Goal: Task Accomplishment & Management: Manage account settings

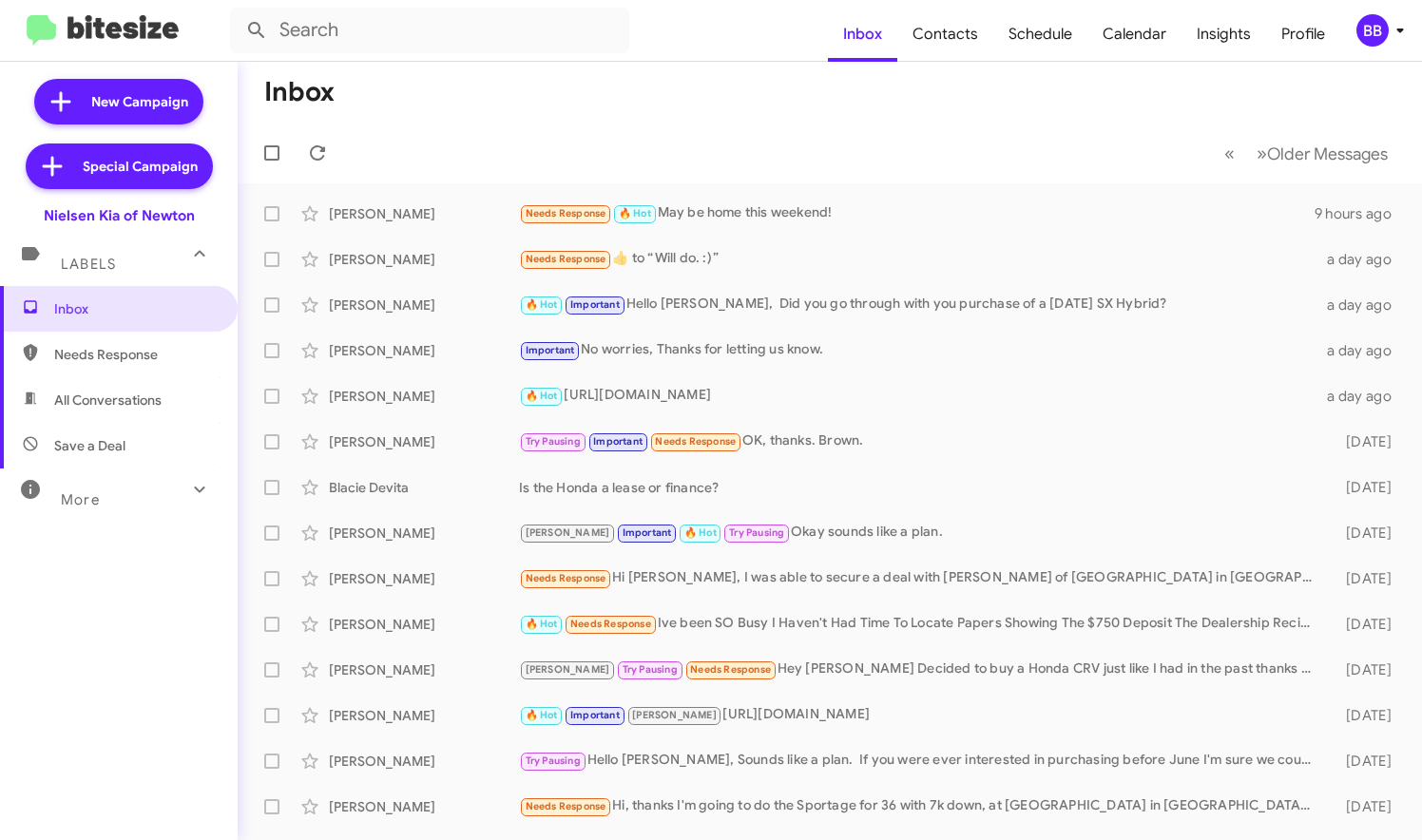
click at [1376, 30] on div "BB" at bounding box center [1372, 31] width 32 height 32
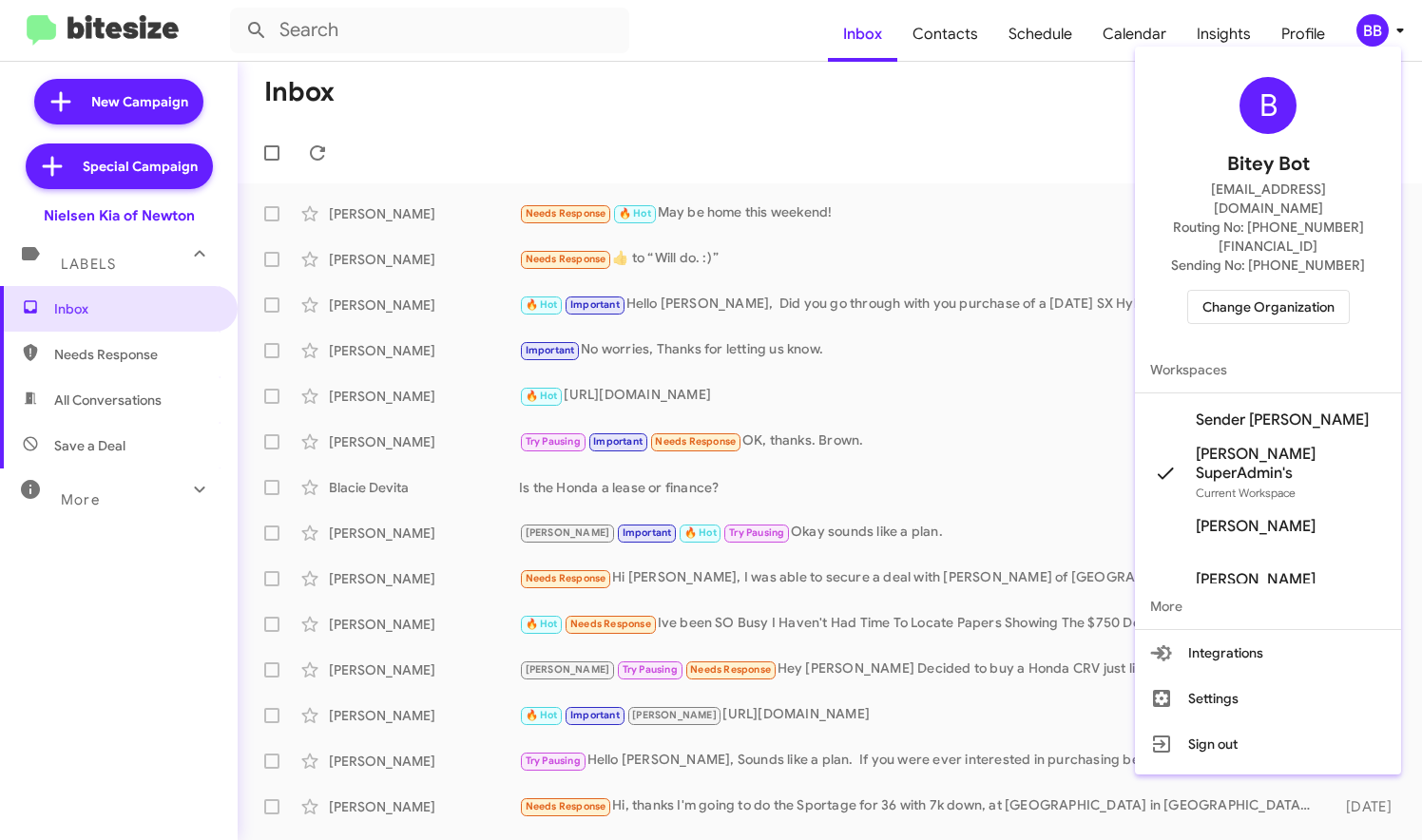
click at [1267, 291] on span "Change Organization" at bounding box center [1268, 307] width 133 height 32
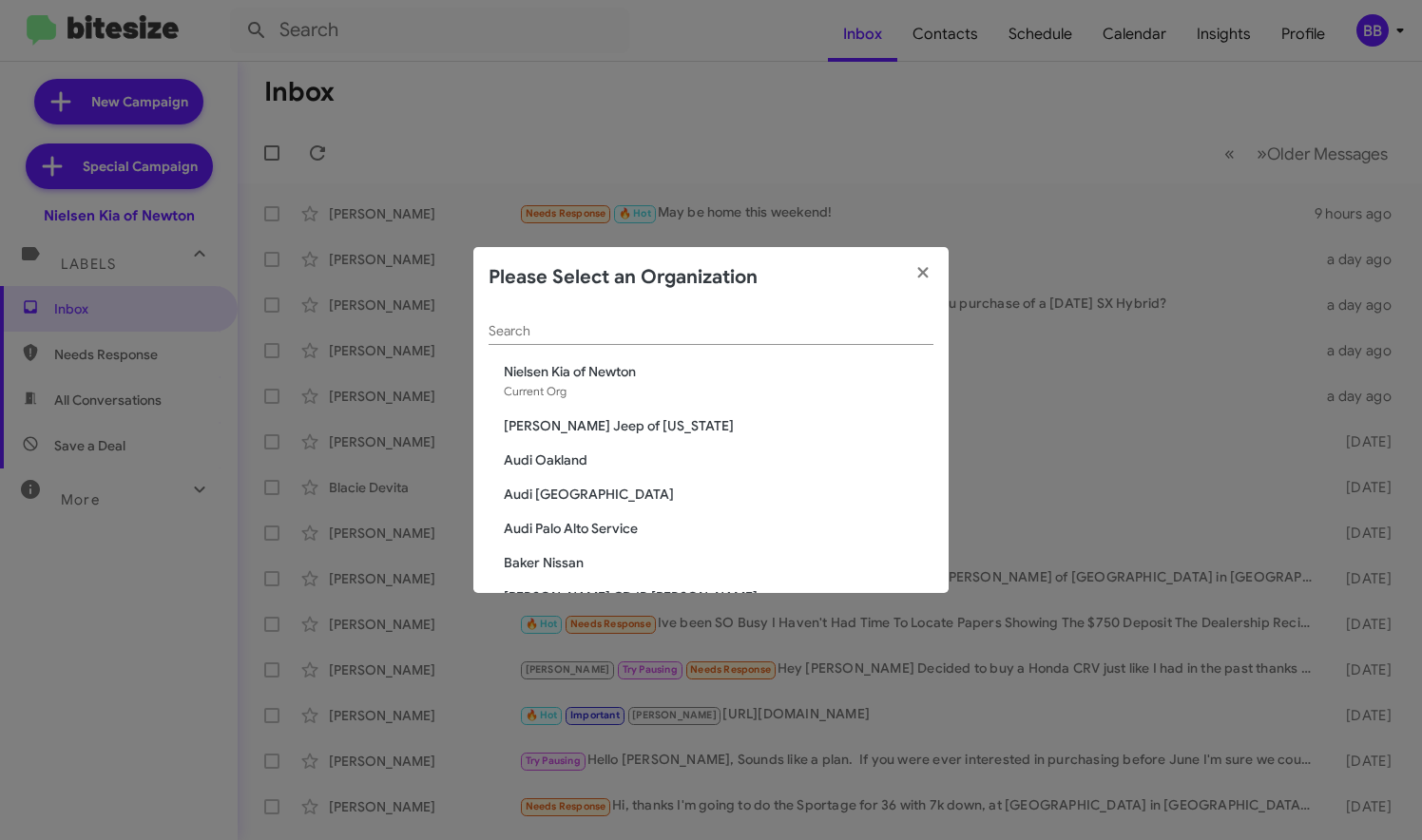
click at [546, 329] on input "Search" at bounding box center [711, 332] width 445 height 15
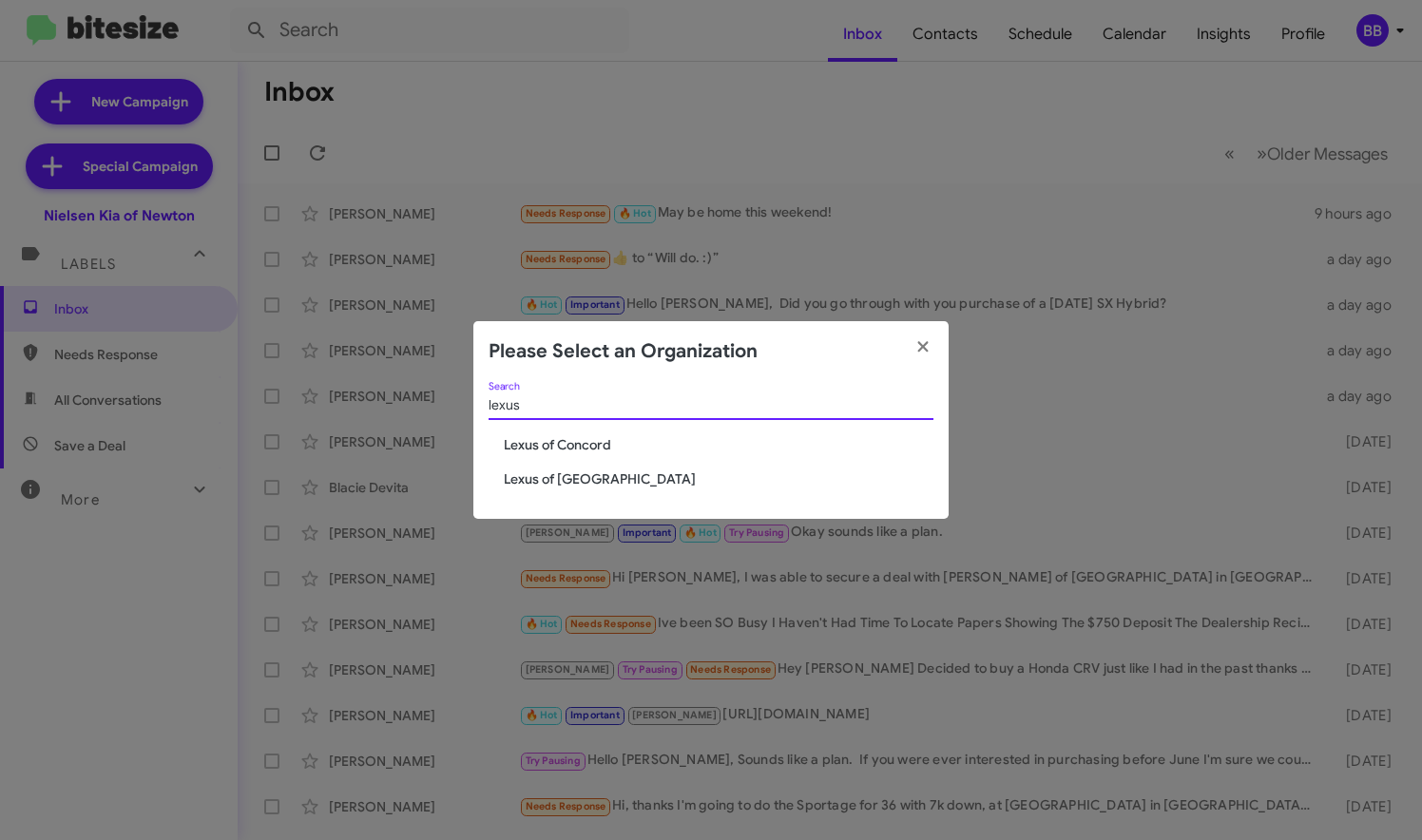
click at [522, 401] on input "lexus" at bounding box center [711, 406] width 445 height 15
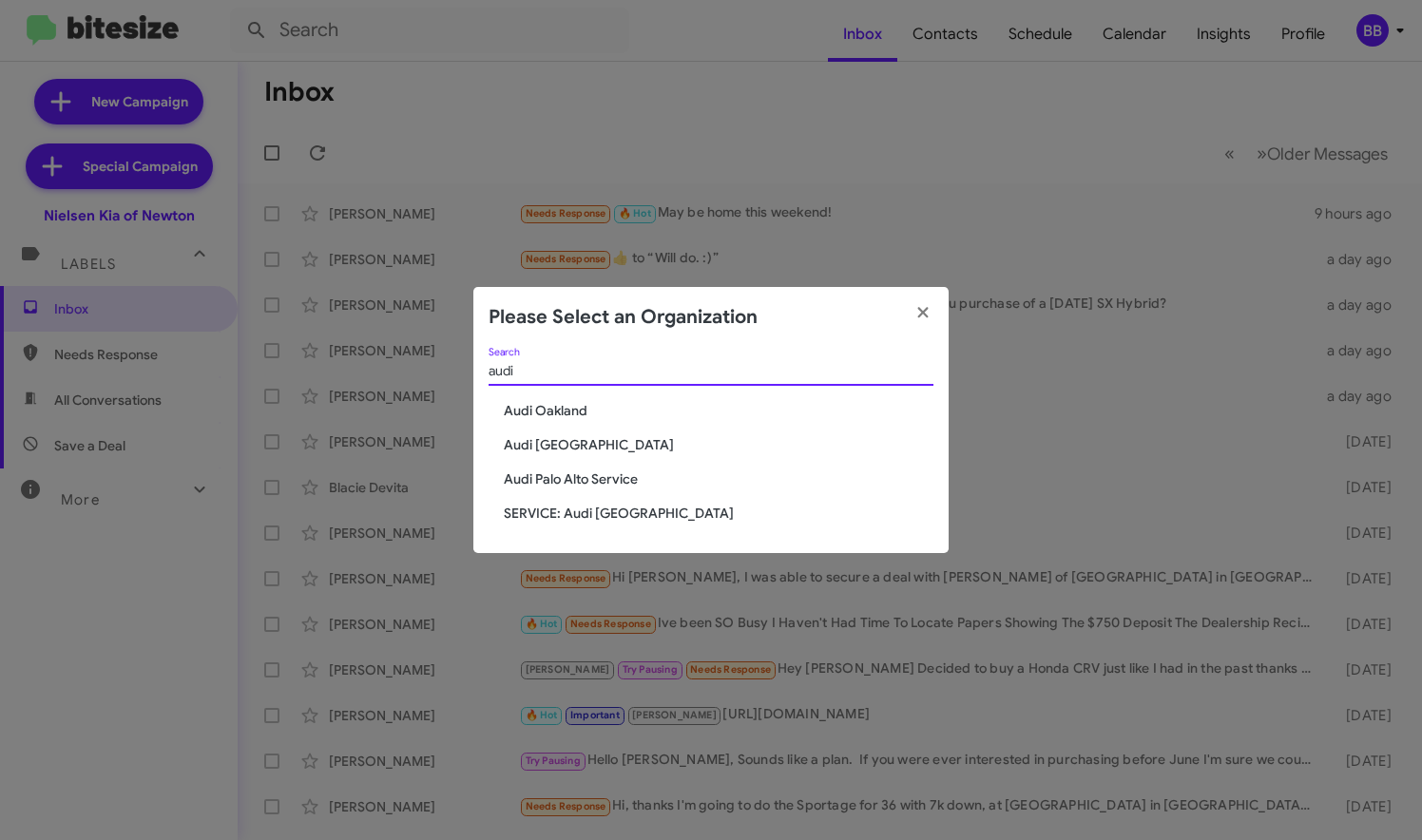
type input "audi"
click at [549, 414] on span "Audi Oakland" at bounding box center [718, 411] width 430 height 19
